Goal: Navigation & Orientation: Find specific page/section

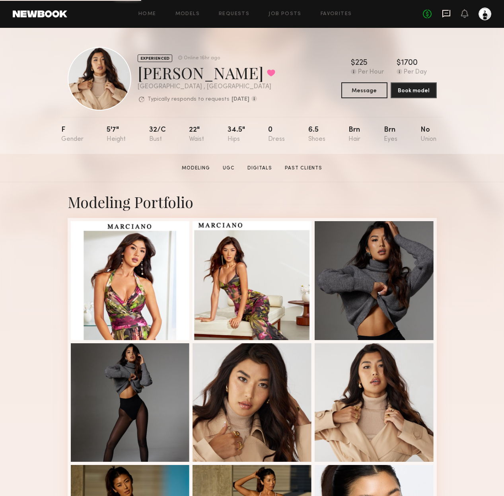
scroll to position [0, 0]
click at [443, 13] on icon at bounding box center [446, 14] width 8 height 8
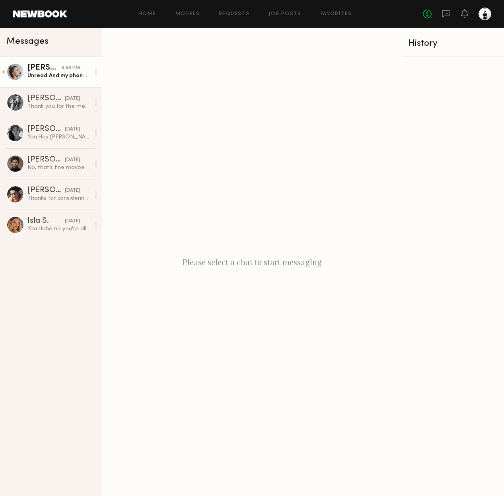
click at [54, 74] on div "Unread: And my phone number 6573585931 Have a great evening and let me know if …" at bounding box center [58, 76] width 62 height 8
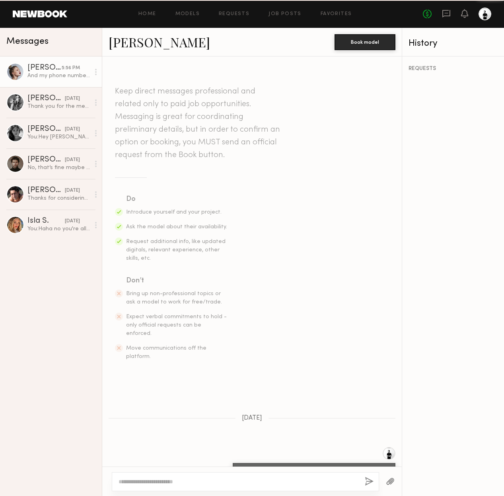
scroll to position [330, 0]
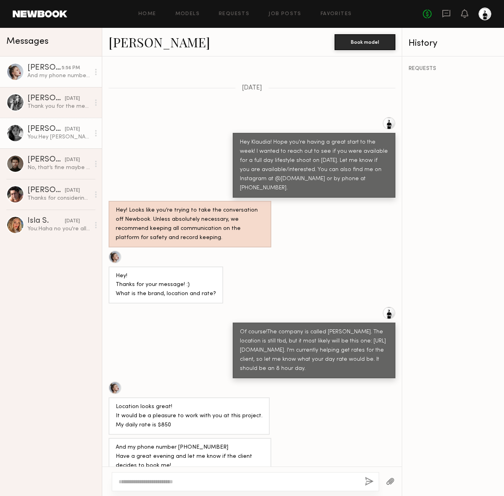
click at [48, 128] on div "Jordan L." at bounding box center [45, 129] width 37 height 8
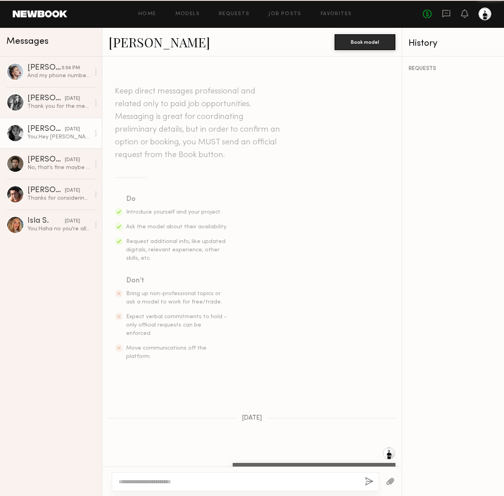
scroll to position [93, 0]
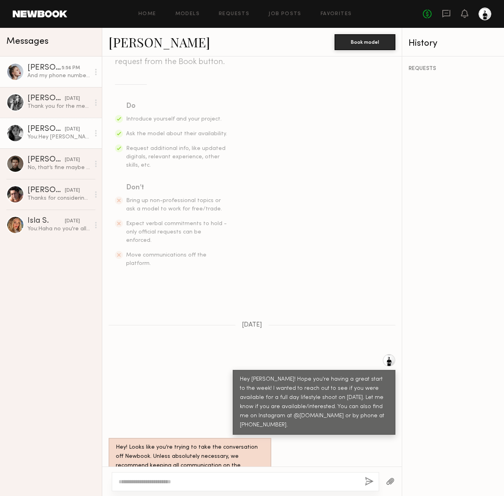
click at [64, 70] on div "5:56 PM" at bounding box center [71, 68] width 18 height 8
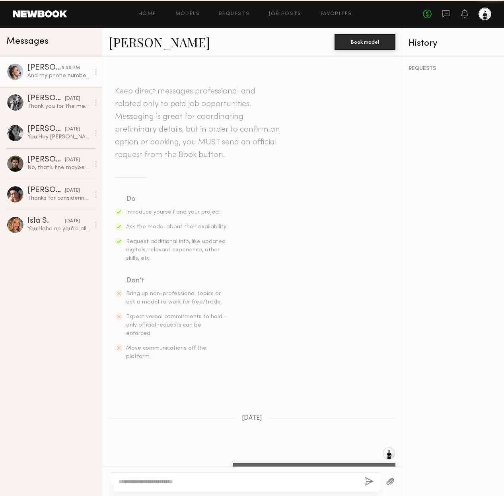
scroll to position [330, 0]
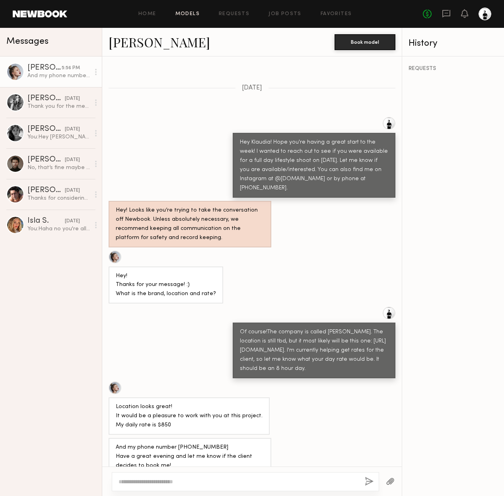
click at [183, 12] on link "Models" at bounding box center [187, 14] width 24 height 5
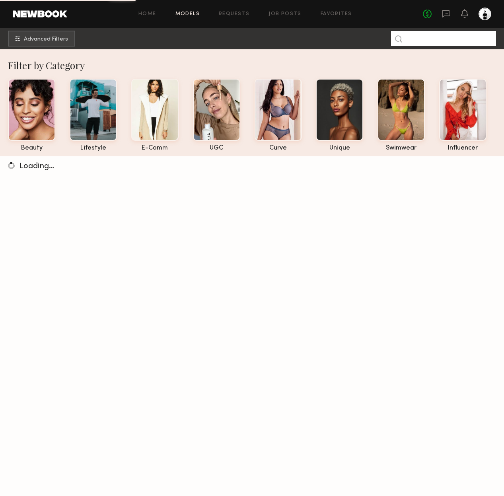
click at [425, 42] on input at bounding box center [443, 38] width 105 height 15
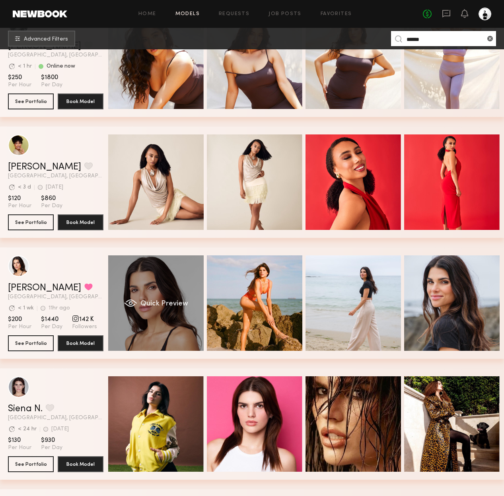
scroll to position [458, 0]
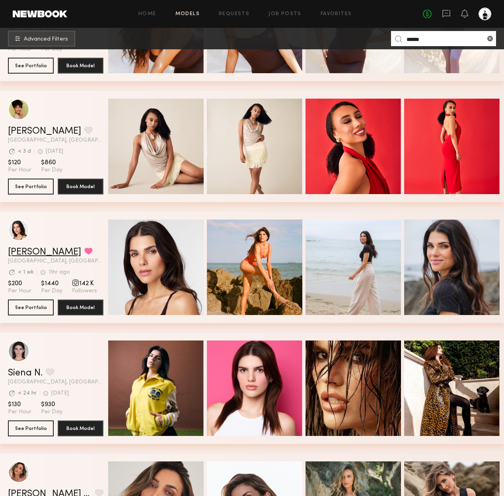
type input "******"
click at [23, 253] on link "Nicole P." at bounding box center [44, 252] width 73 height 10
click at [447, 12] on icon at bounding box center [446, 13] width 9 height 9
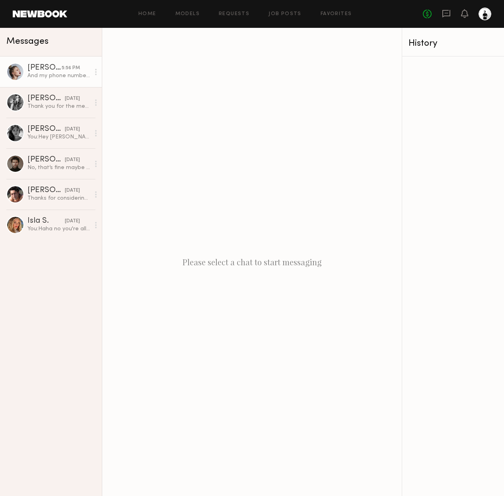
click at [41, 73] on div "And my phone number 6573585931 Have a great evening and let me know if the clie…" at bounding box center [58, 76] width 62 height 8
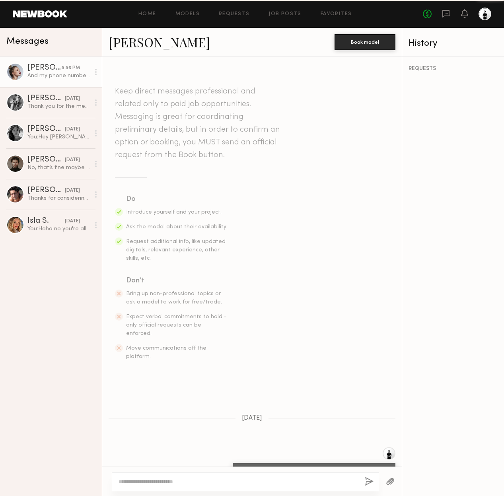
scroll to position [330, 0]
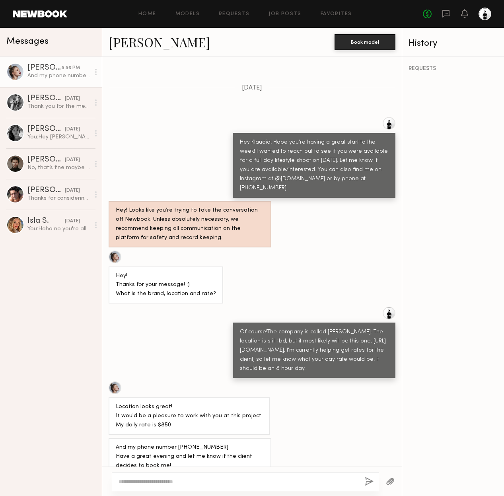
click at [143, 45] on link "Klaudia S." at bounding box center [159, 41] width 101 height 17
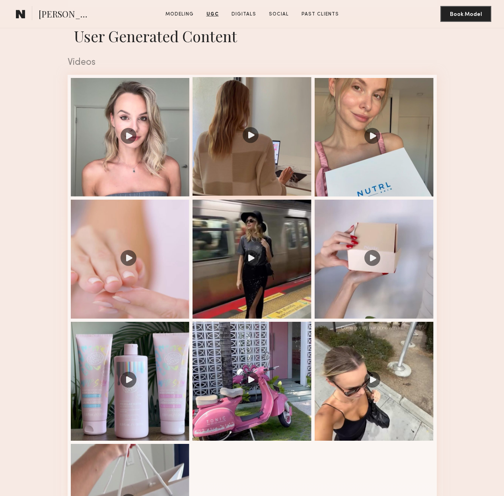
scroll to position [607, 0]
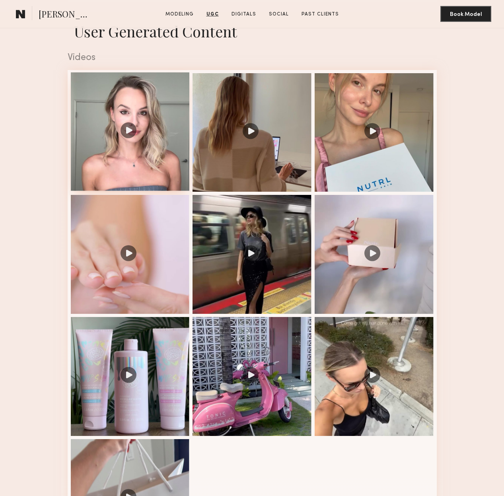
click at [140, 135] on div at bounding box center [130, 131] width 119 height 119
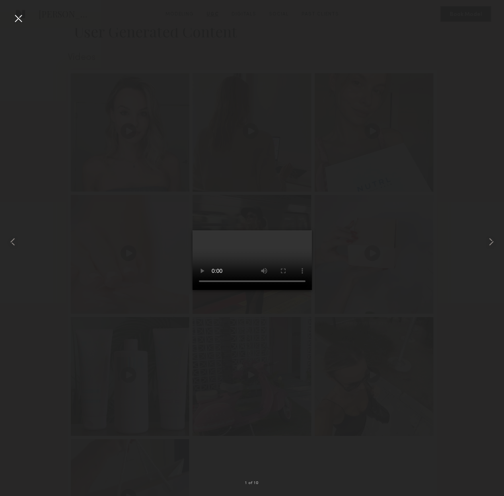
click at [262, 86] on div at bounding box center [252, 242] width 504 height 458
click at [18, 12] on div at bounding box center [18, 18] width 13 height 13
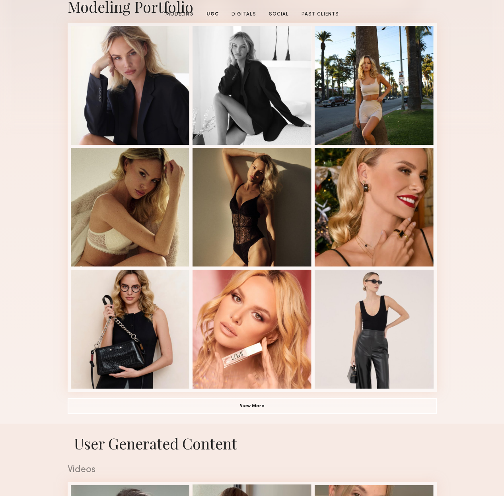
scroll to position [0, 0]
